Goal: Information Seeking & Learning: Learn about a topic

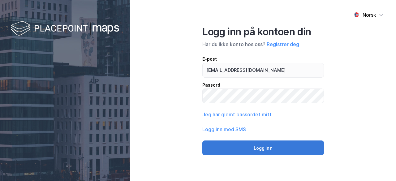
click at [292, 141] on button "Logg inn" at bounding box center [263, 147] width 122 height 15
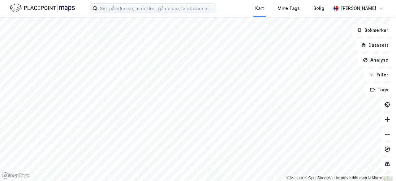
click at [181, 11] on div "Kart Mine Tags [PERSON_NAME] © Mapbox © OpenStreetMap Improve this map © Maxar …" at bounding box center [198, 90] width 396 height 181
click at [179, 2] on div "Kart Mine Tags [PERSON_NAME] © Mapbox © OpenStreetMap Improve this map © Maxar …" at bounding box center [198, 90] width 396 height 181
click at [190, 16] on div "Kart Mine Tags [PERSON_NAME] © Mapbox © OpenStreetMap Improve this map © Maxar …" at bounding box center [198, 90] width 396 height 181
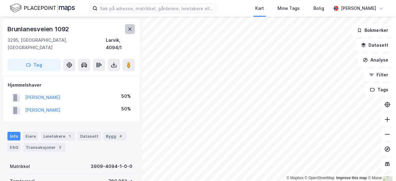
click at [131, 26] on button at bounding box center [130, 29] width 10 height 10
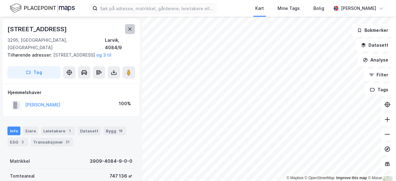
click at [131, 31] on icon at bounding box center [129, 29] width 5 height 5
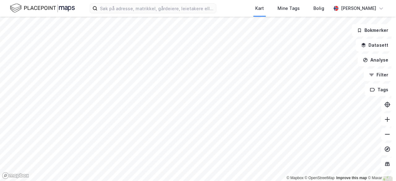
click at [218, 0] on html "Kart Mine Tags [PERSON_NAME] © Mapbox © OpenStreetMap Improve this map © Maxar …" at bounding box center [198, 90] width 396 height 181
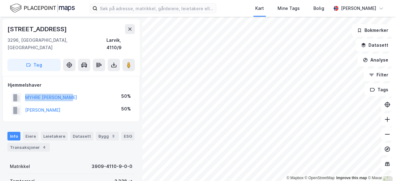
drag, startPoint x: 96, startPoint y: 89, endPoint x: 18, endPoint y: 87, distance: 78.3
click at [18, 91] on div "MYHRE [PERSON_NAME] 50%" at bounding box center [71, 97] width 127 height 13
copy button "MYHRE [PERSON_NAME]"
